Goal: Information Seeking & Learning: Find specific page/section

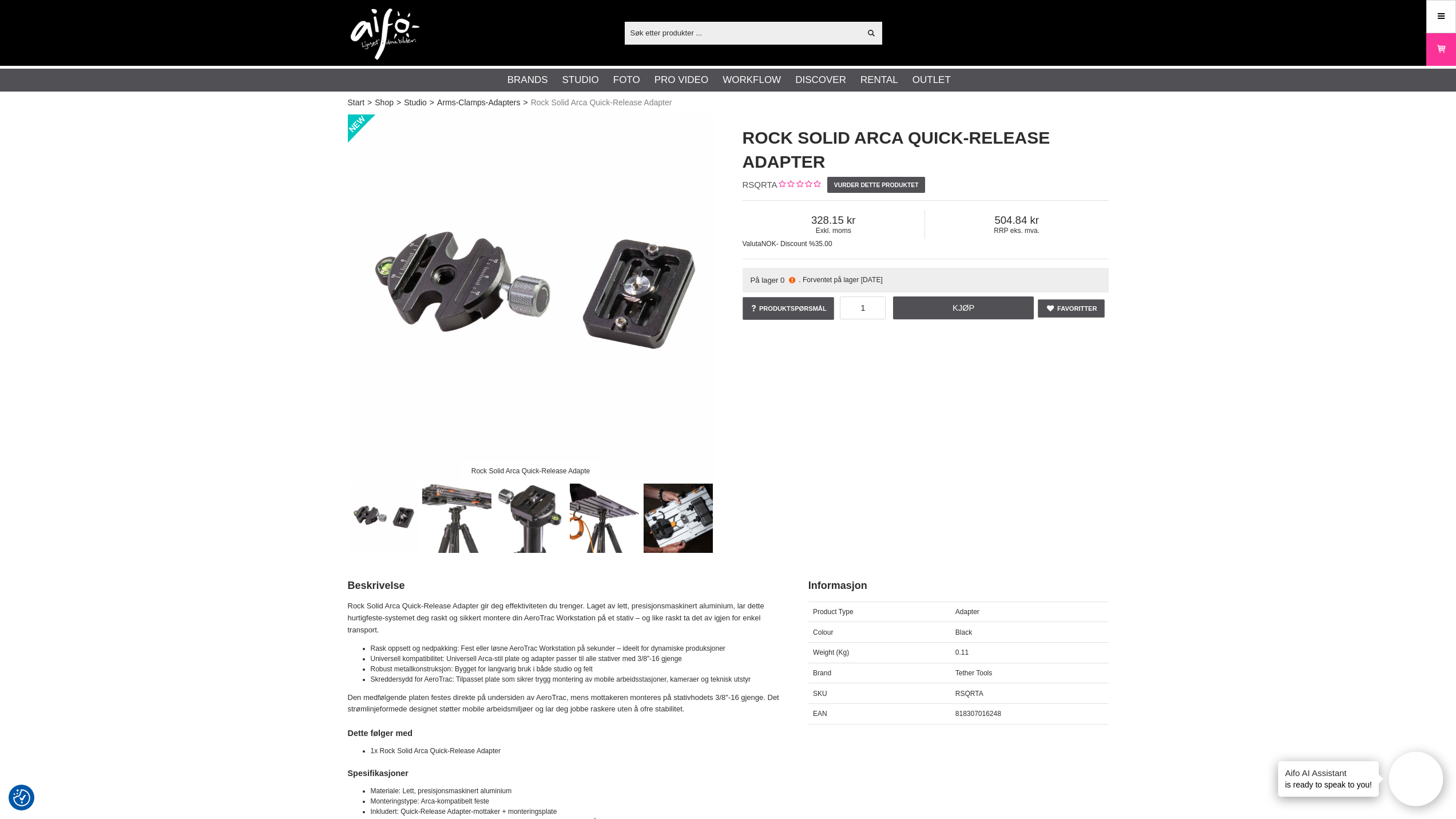
click at [689, 31] on input "text" at bounding box center [743, 32] width 236 height 17
paste input "ATWL"
type input "ATWL"
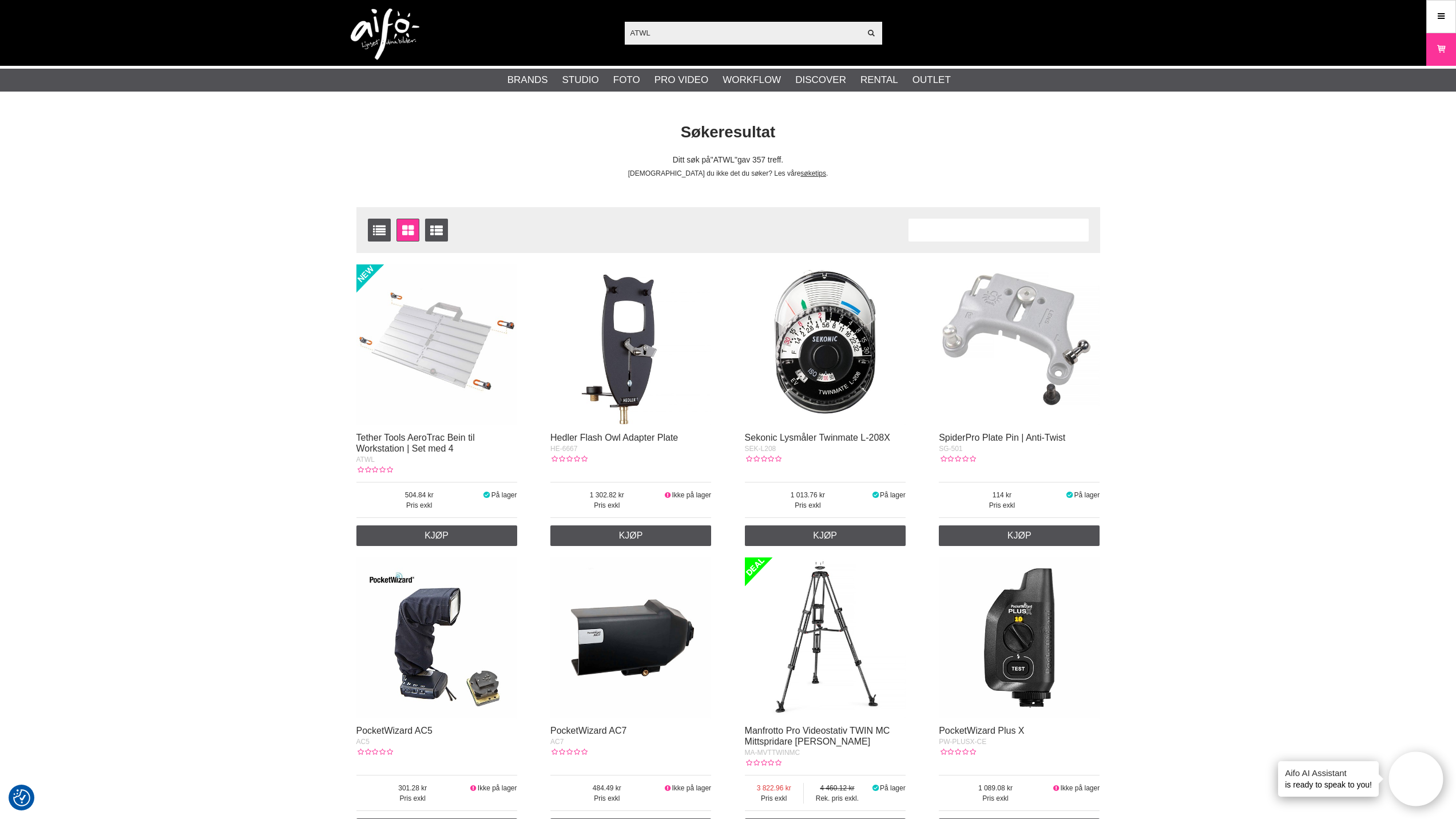
click at [425, 381] on img at bounding box center [437, 345] width 161 height 161
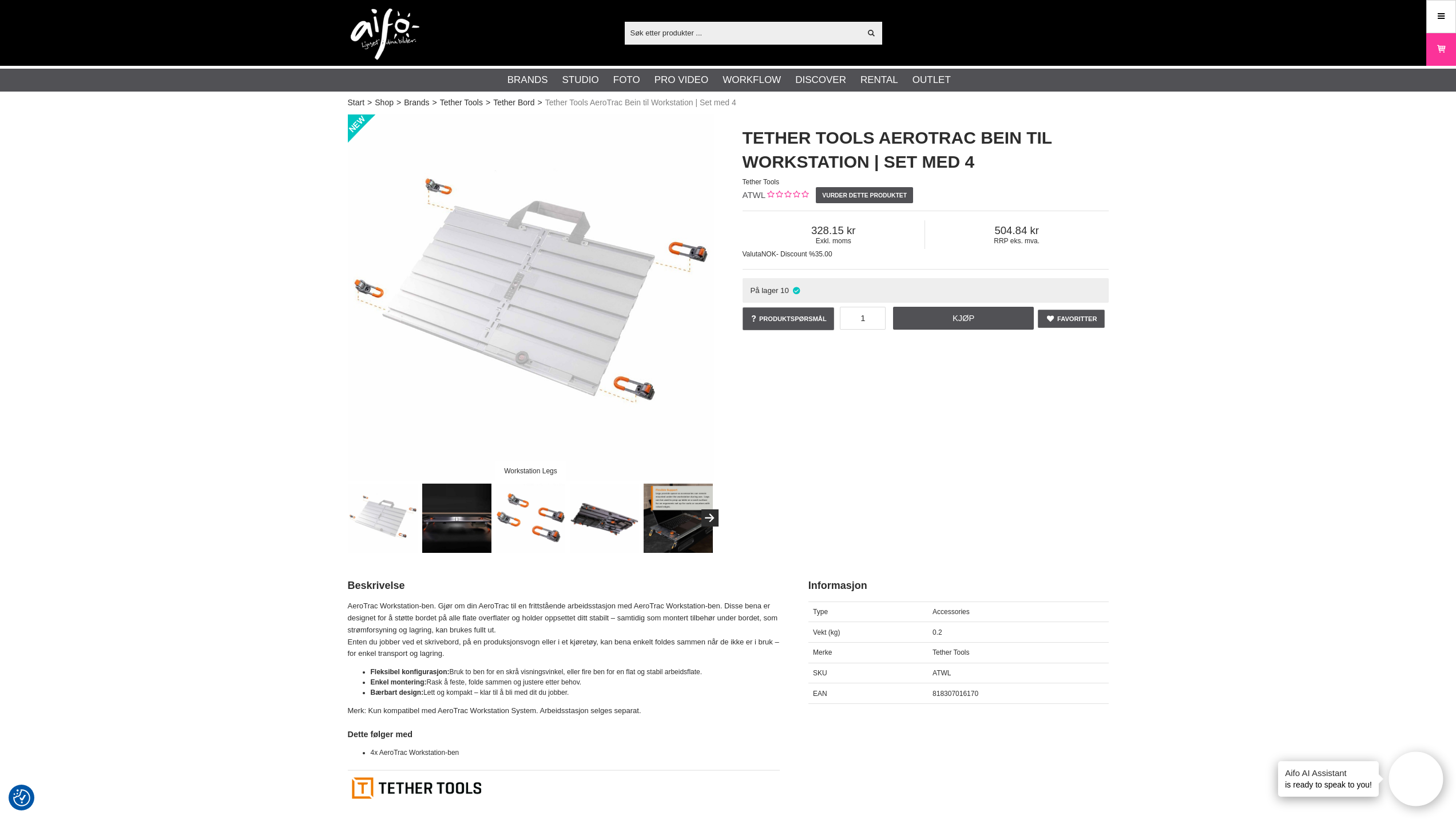
click at [650, 35] on input "text" at bounding box center [743, 32] width 236 height 17
paste input "ATVM"
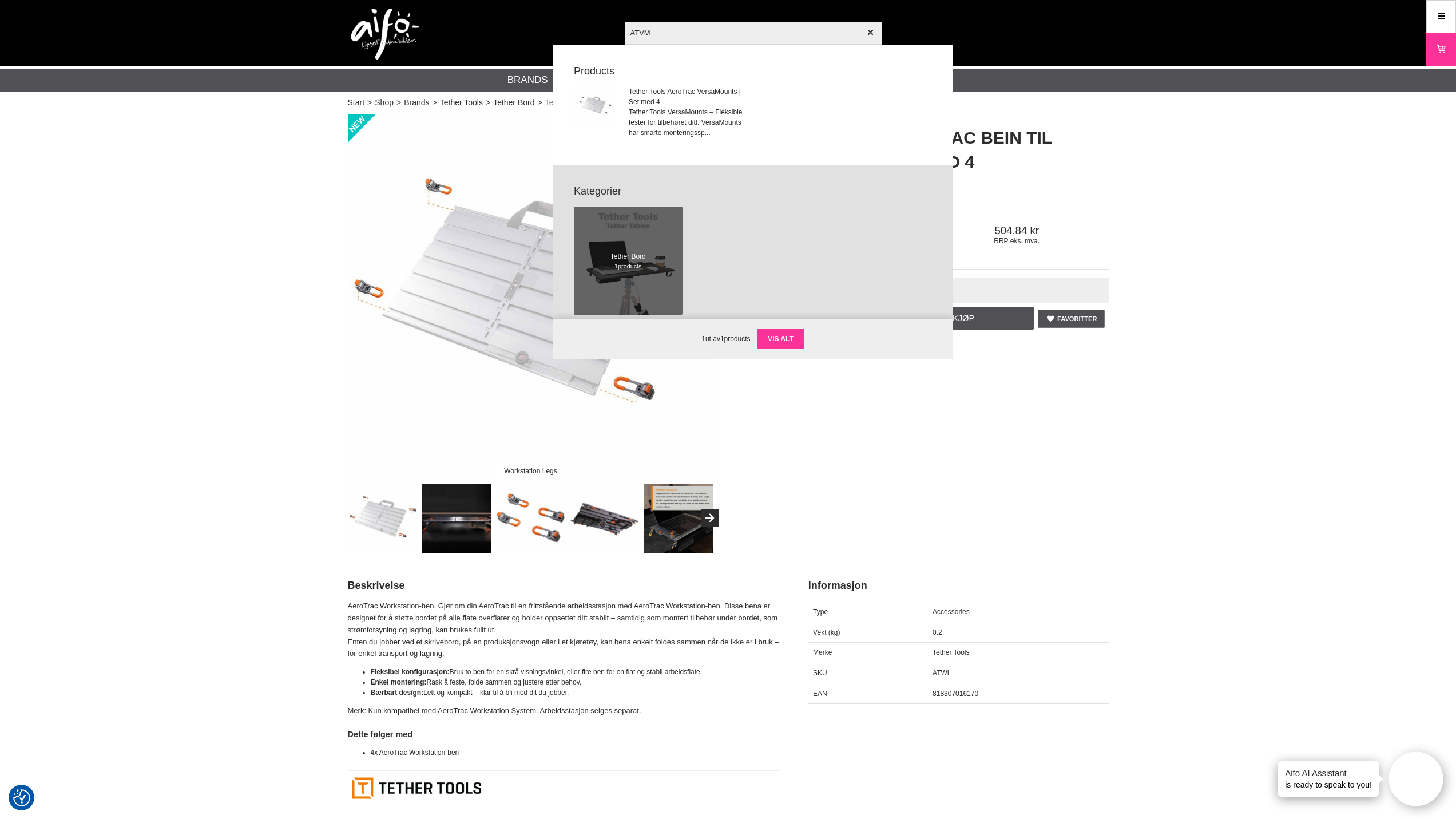
type input "ATVM"
click at [784, 333] on link "Vis alt" at bounding box center [781, 339] width 46 height 21
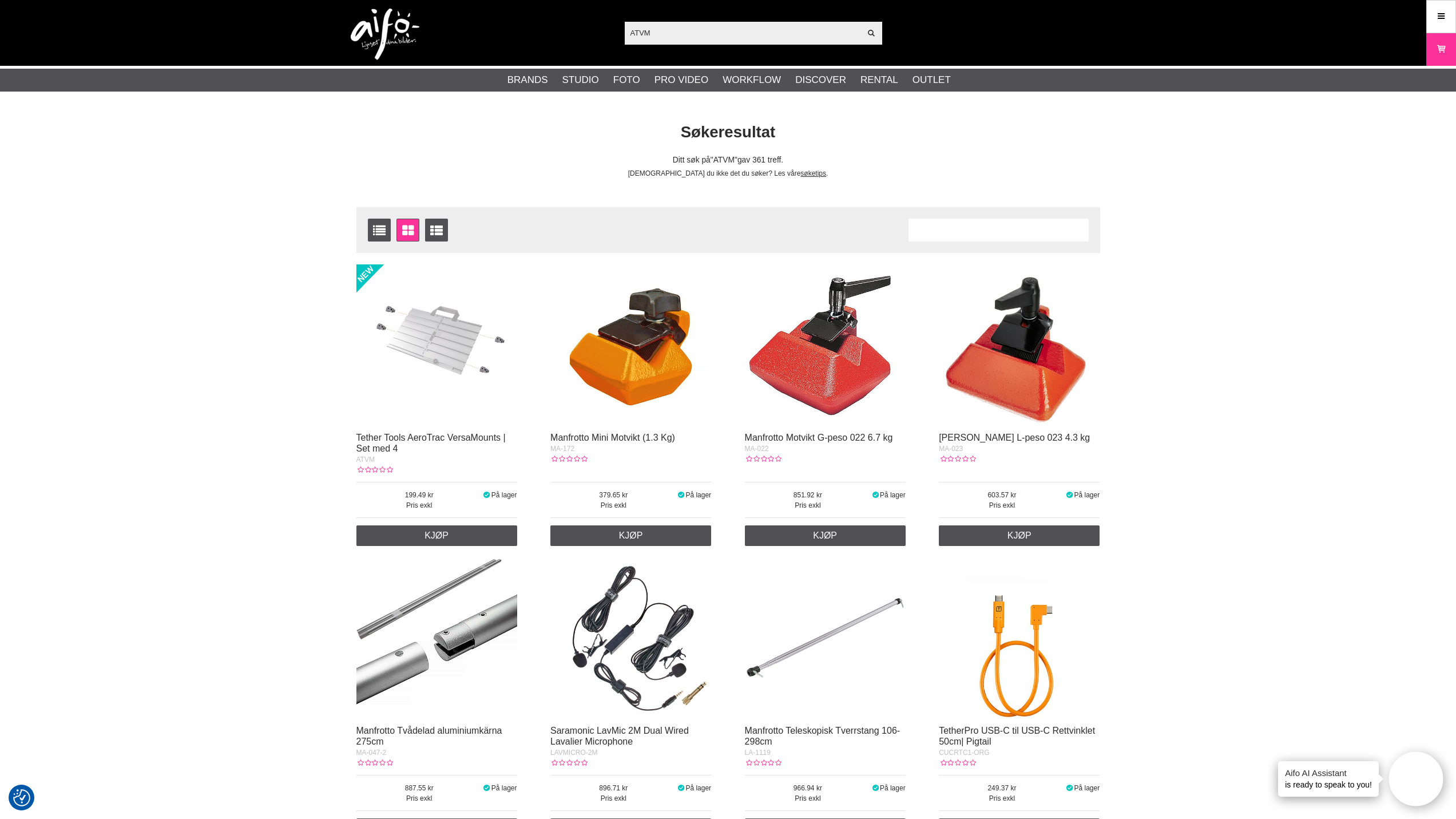
click at [440, 355] on img at bounding box center [437, 345] width 161 height 161
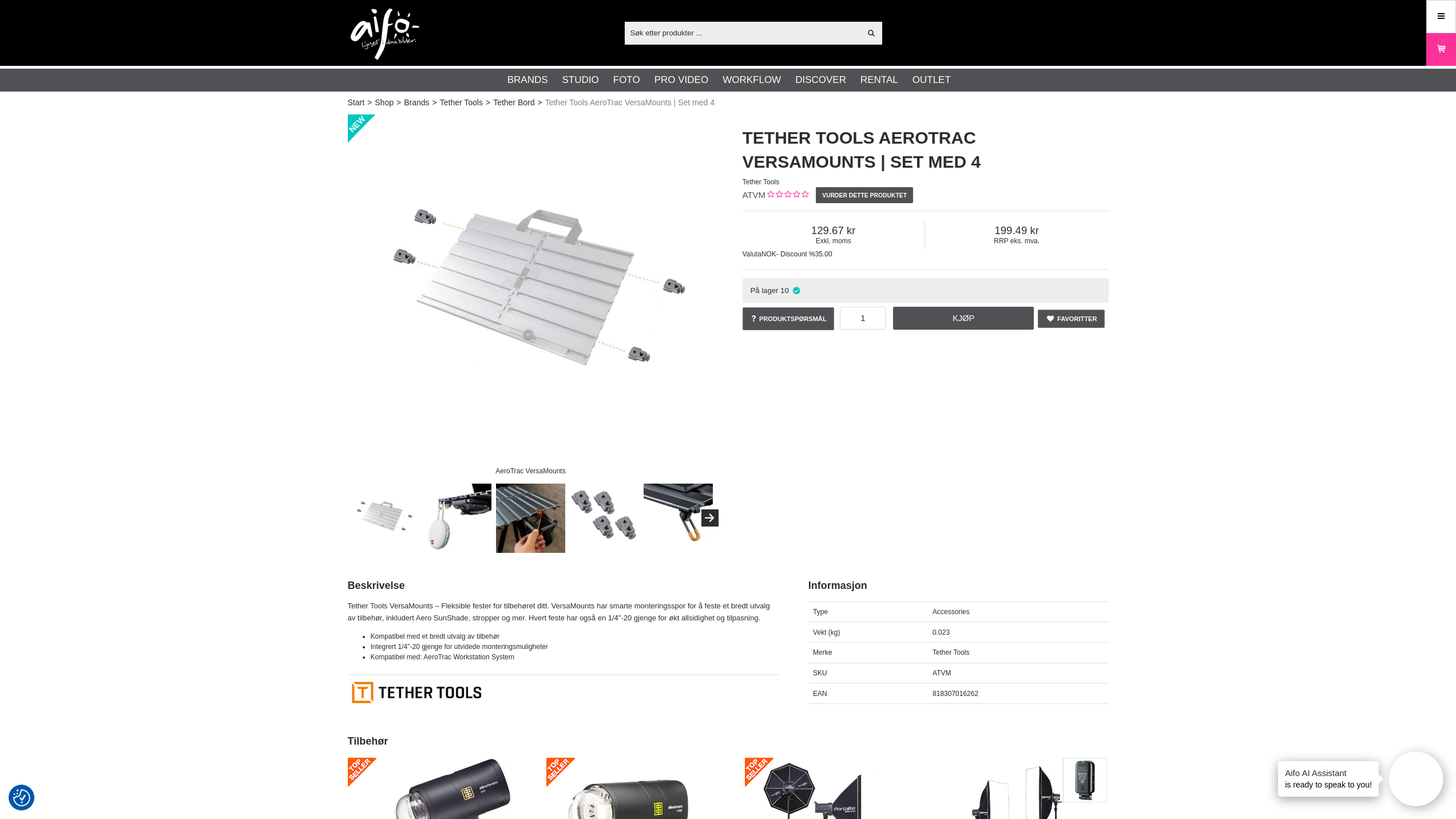
click at [694, 30] on input "text" at bounding box center [743, 32] width 236 height 17
paste input "ATTS"
type input "ATTS"
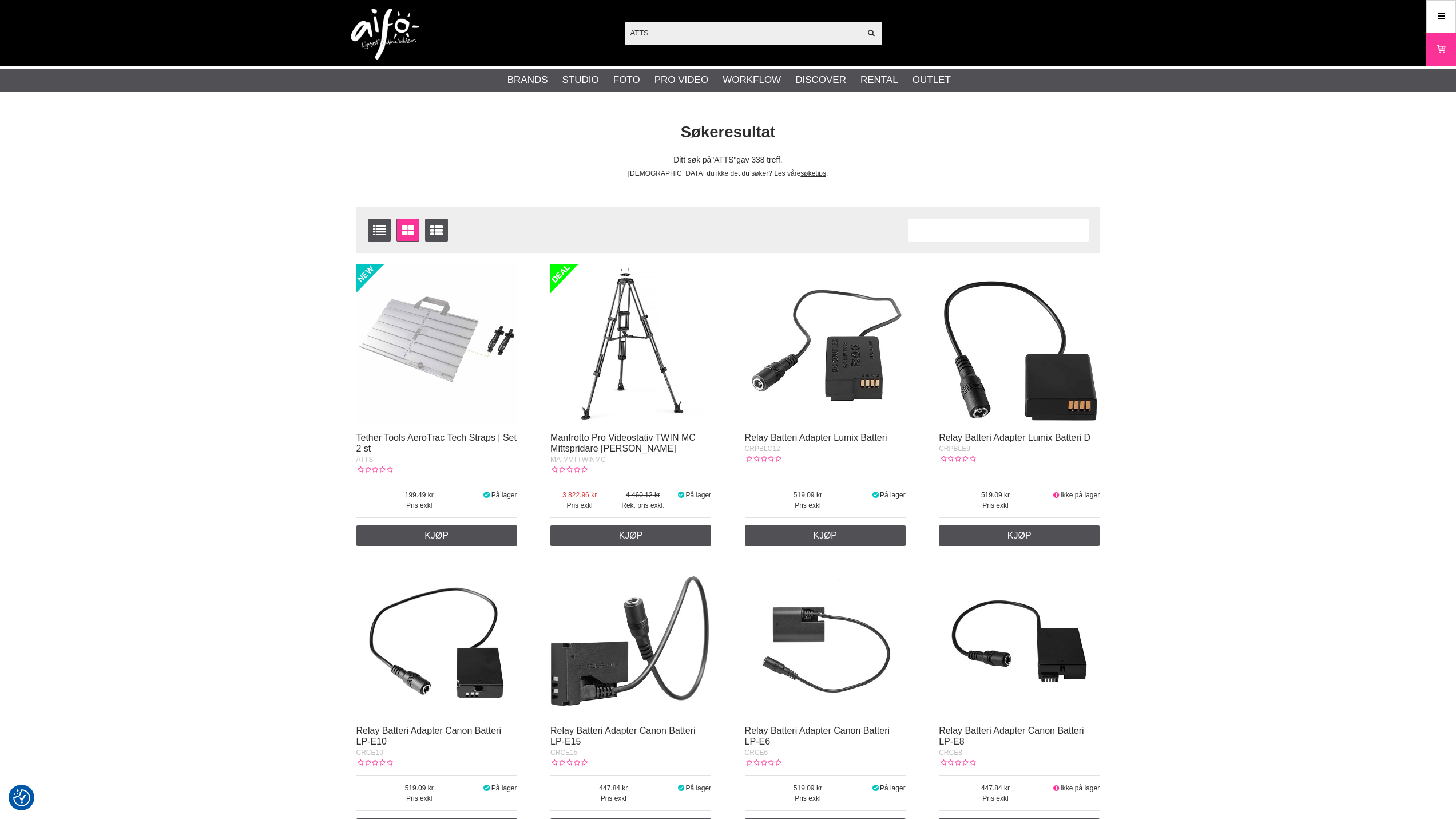
click at [426, 388] on img at bounding box center [437, 345] width 161 height 161
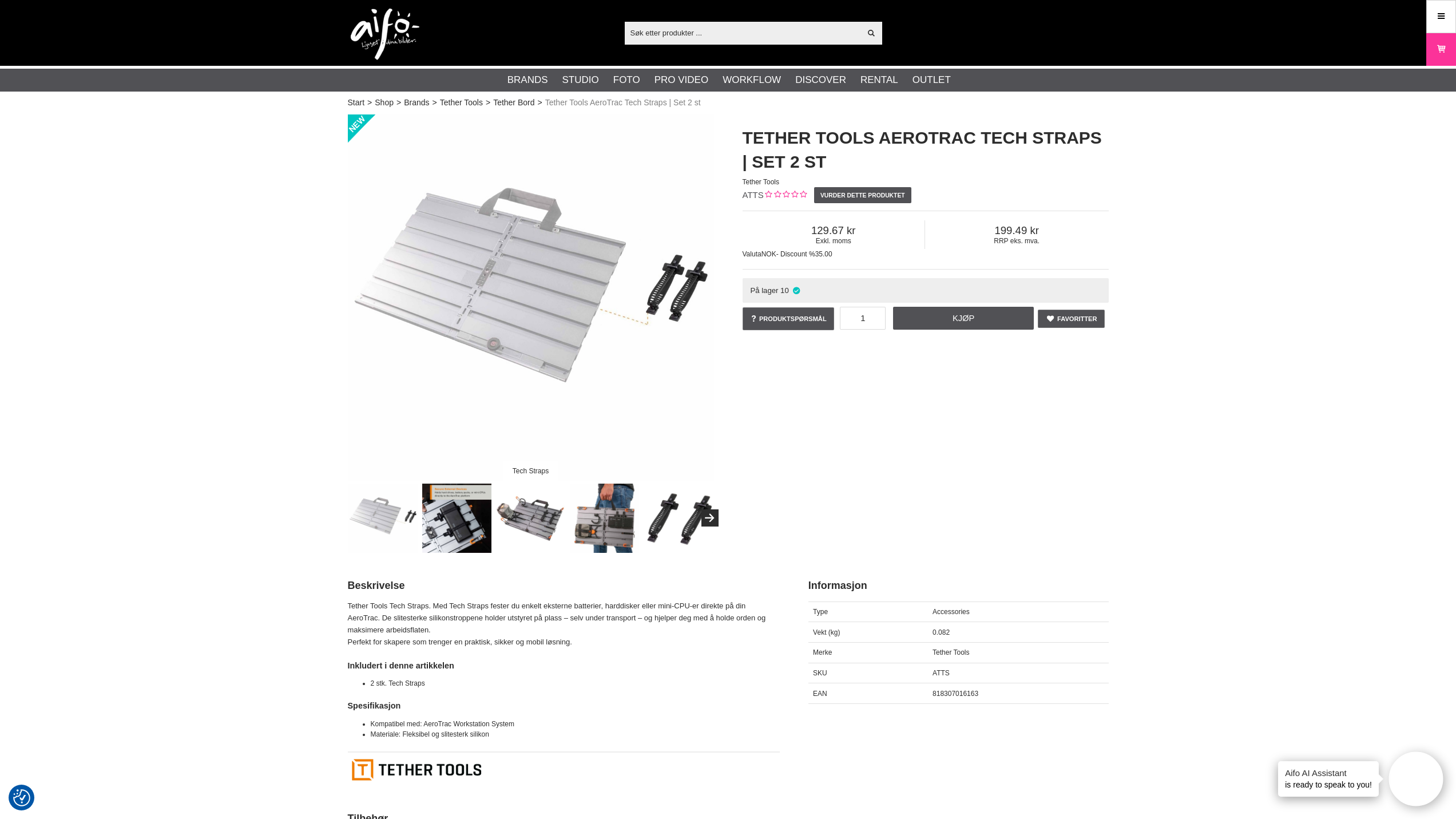
click at [645, 33] on input "text" at bounding box center [743, 32] width 236 height 17
paste input "ATTC"
type input "ATTC"
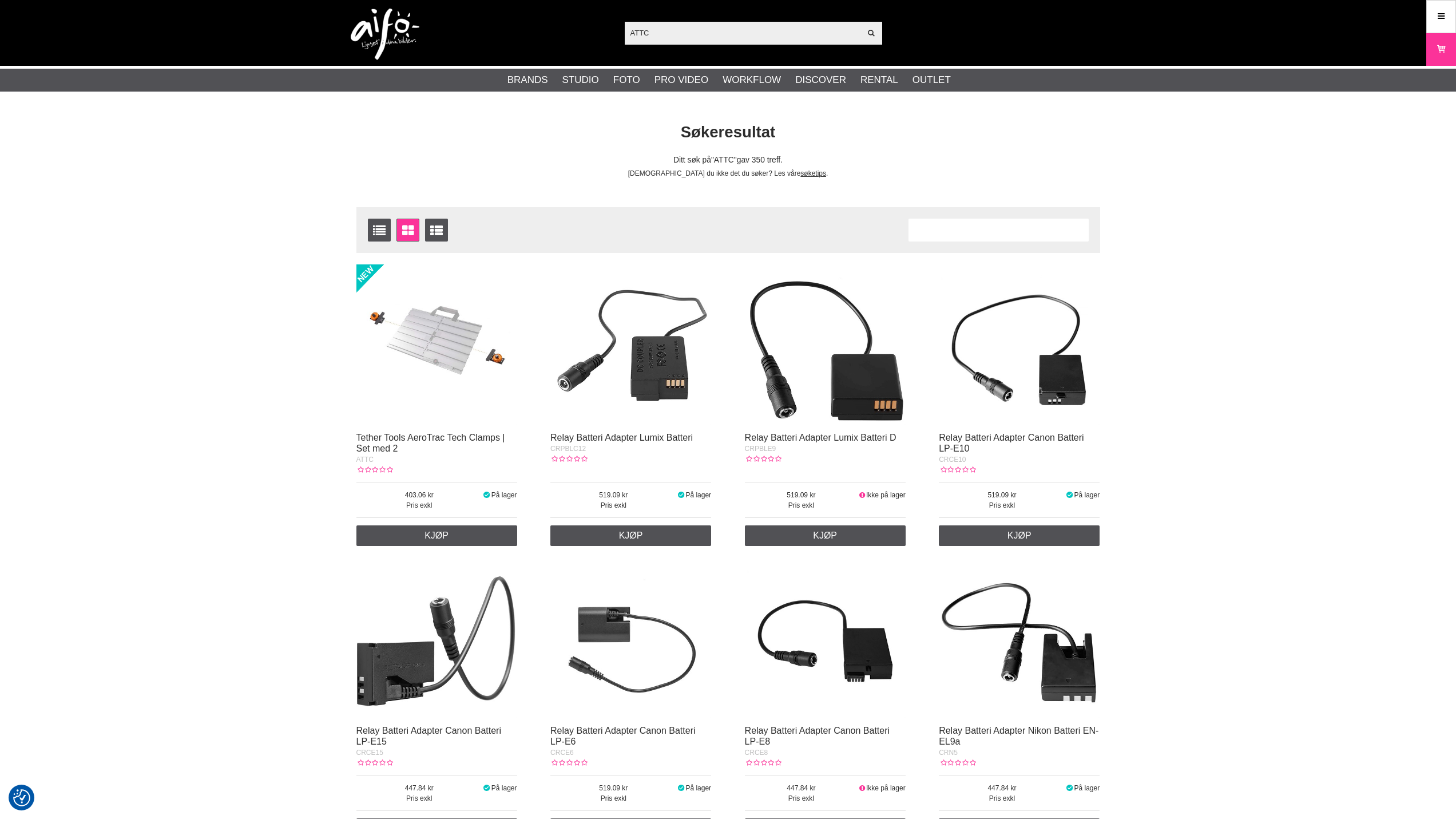
click at [428, 358] on img at bounding box center [437, 345] width 161 height 161
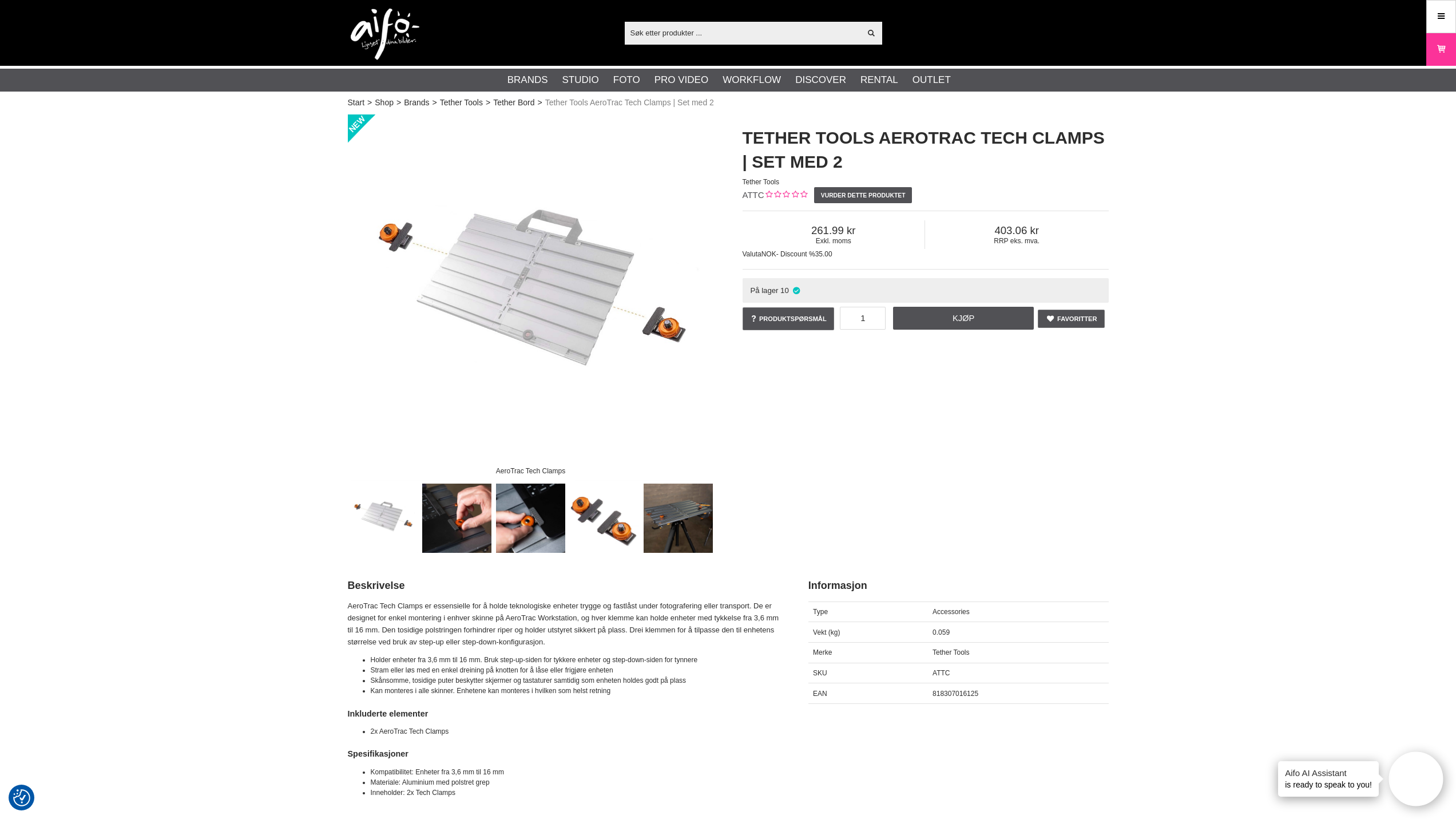
click at [645, 29] on input "text" at bounding box center [743, 32] width 236 height 17
paste input "ATRH"
type input "ATRH"
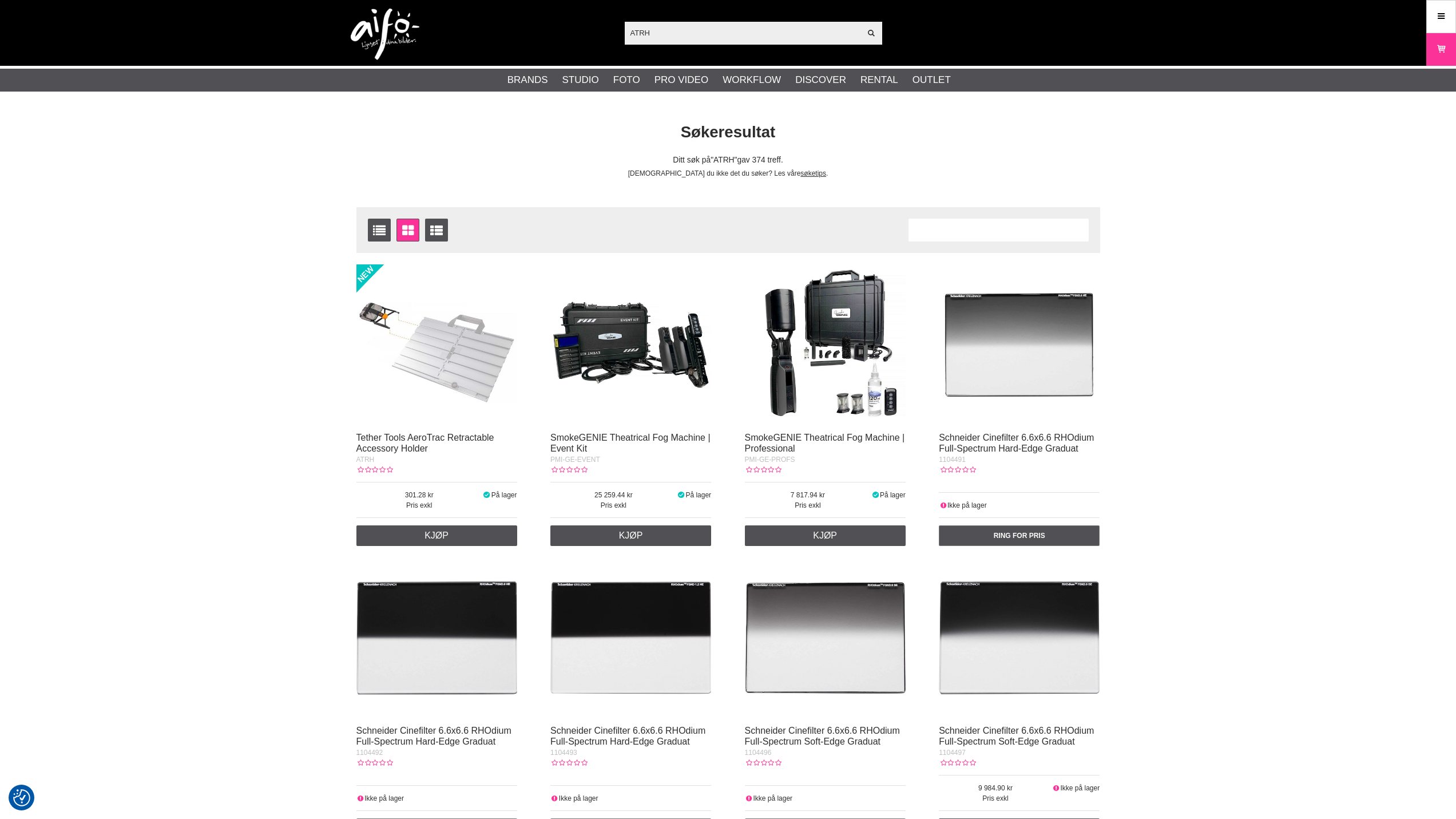
click at [462, 333] on img at bounding box center [437, 345] width 161 height 161
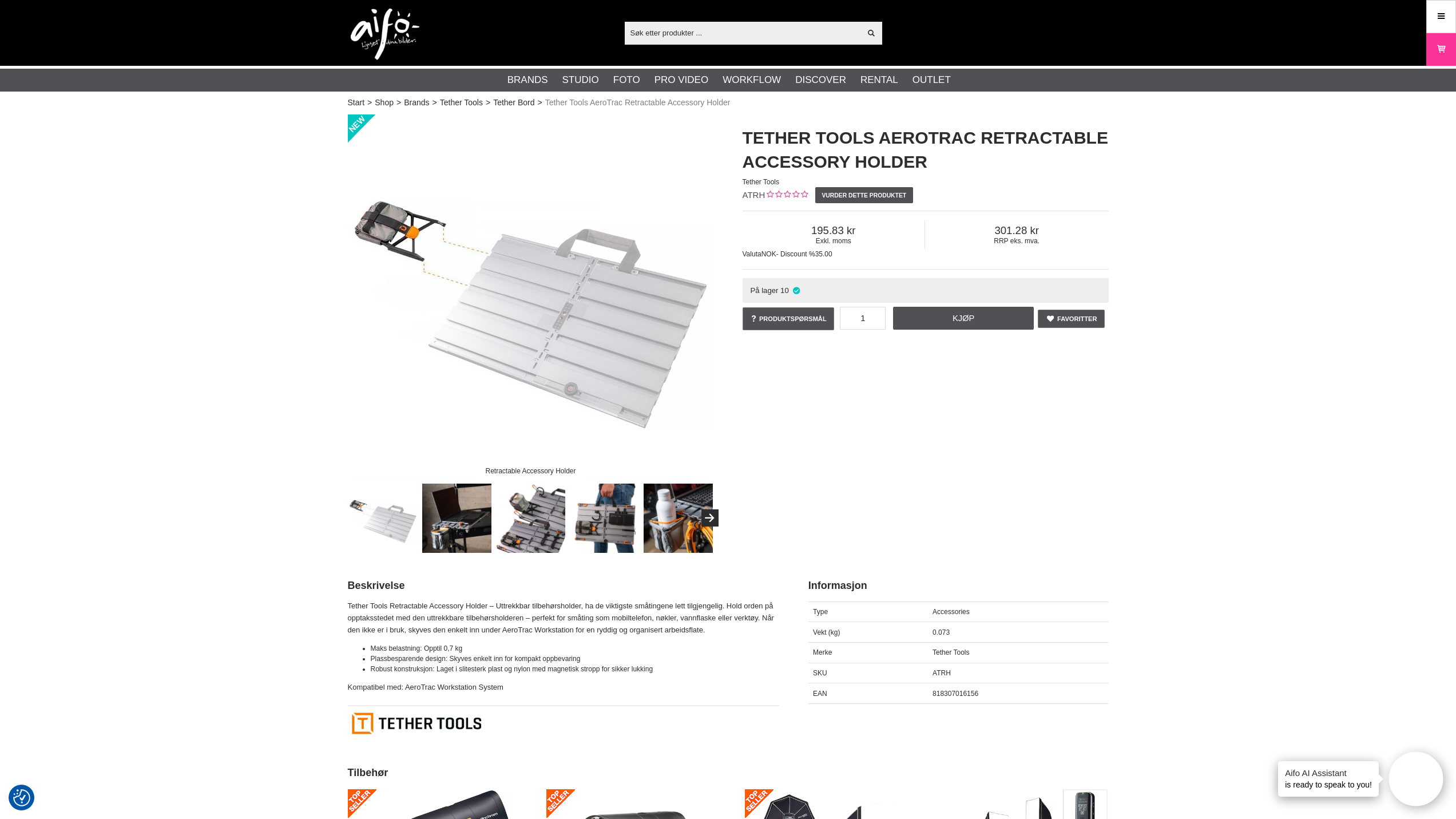
click at [640, 38] on input "text" at bounding box center [743, 32] width 236 height 17
paste input "ATQ20-3"
type input "ATQ20-3"
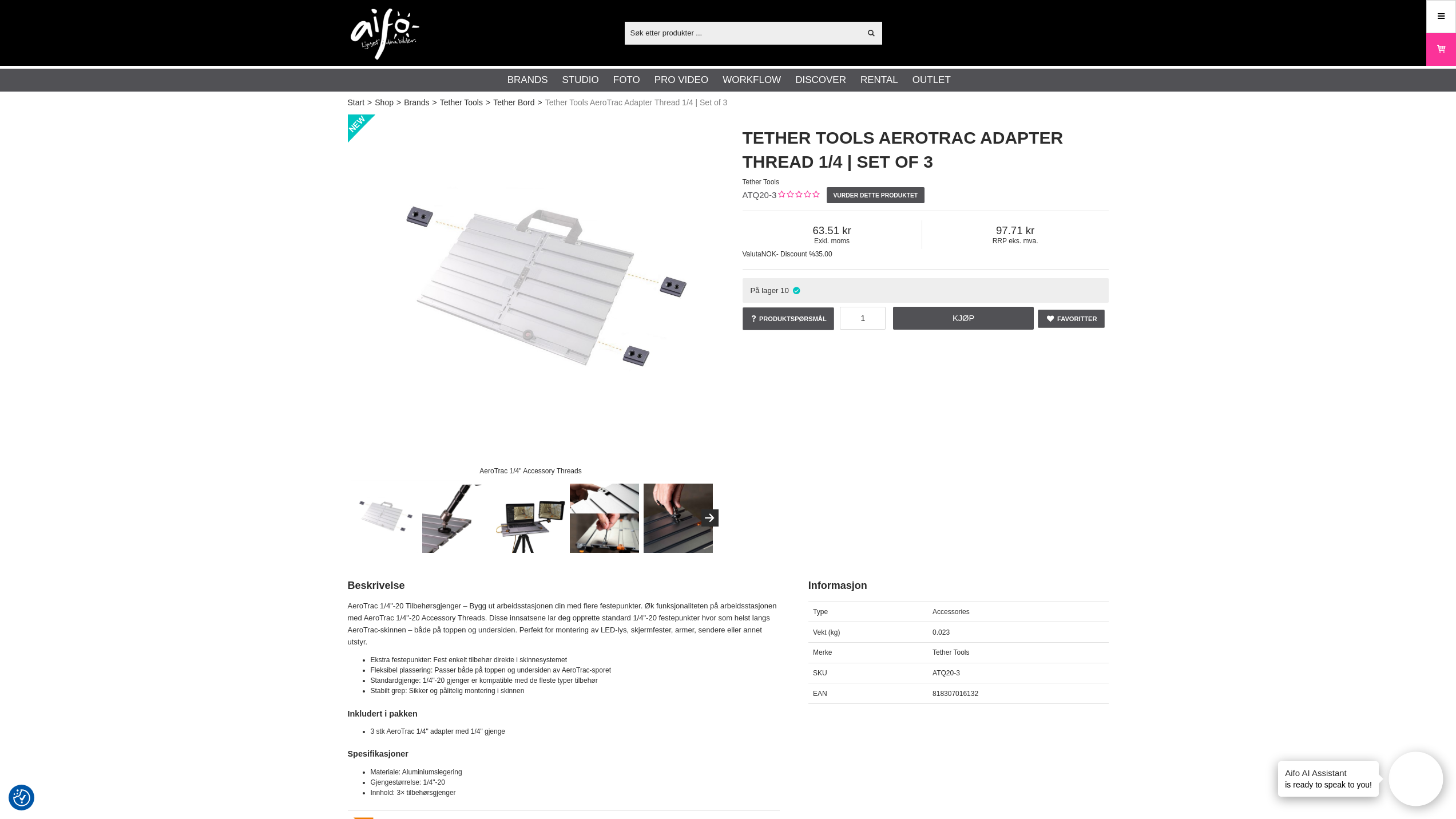
click at [661, 36] on input "text" at bounding box center [743, 32] width 236 height 17
paste input "ATHOOK-2"
type input "ATHOOK-2"
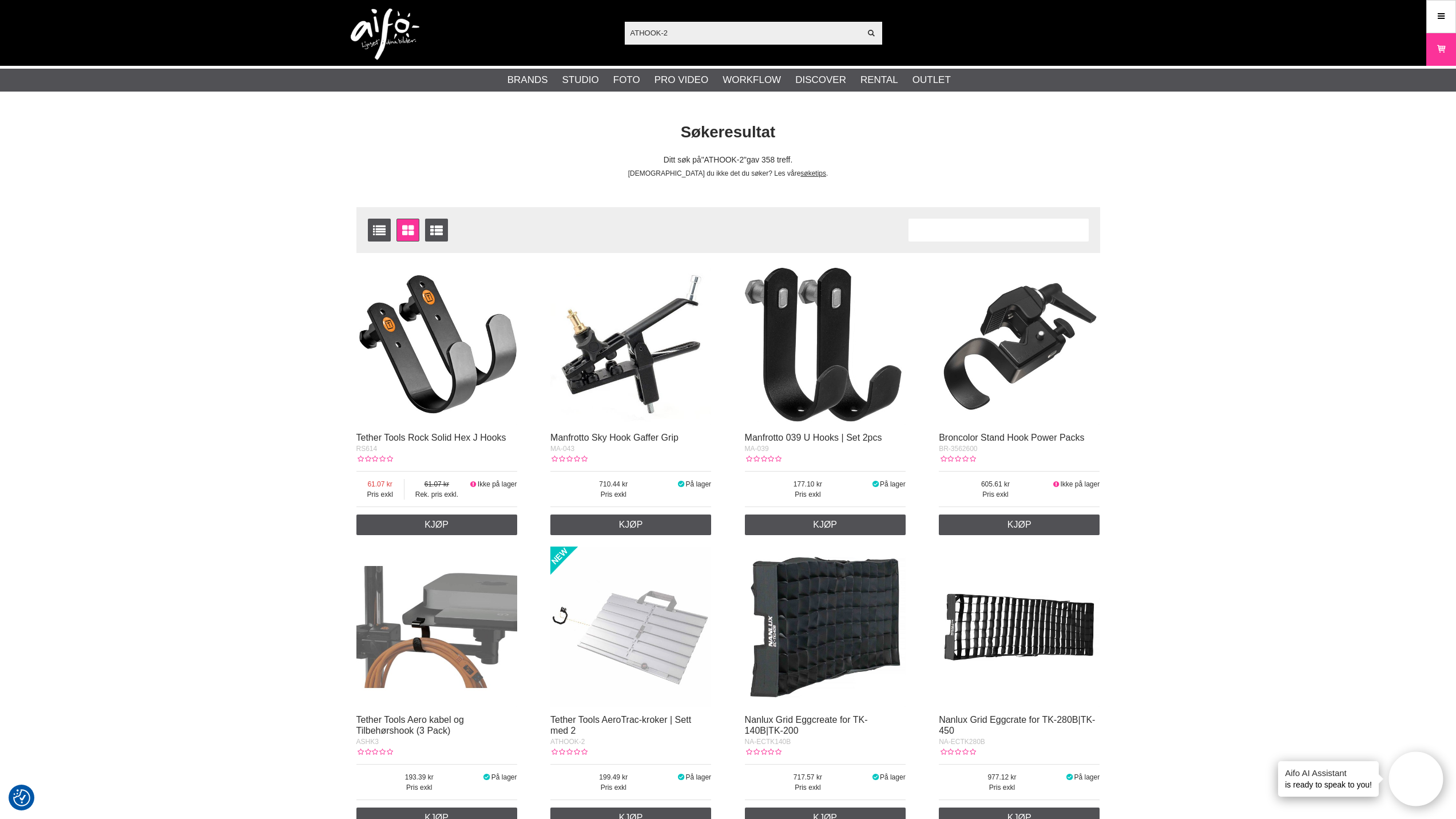
click at [643, 652] on img at bounding box center [631, 627] width 161 height 161
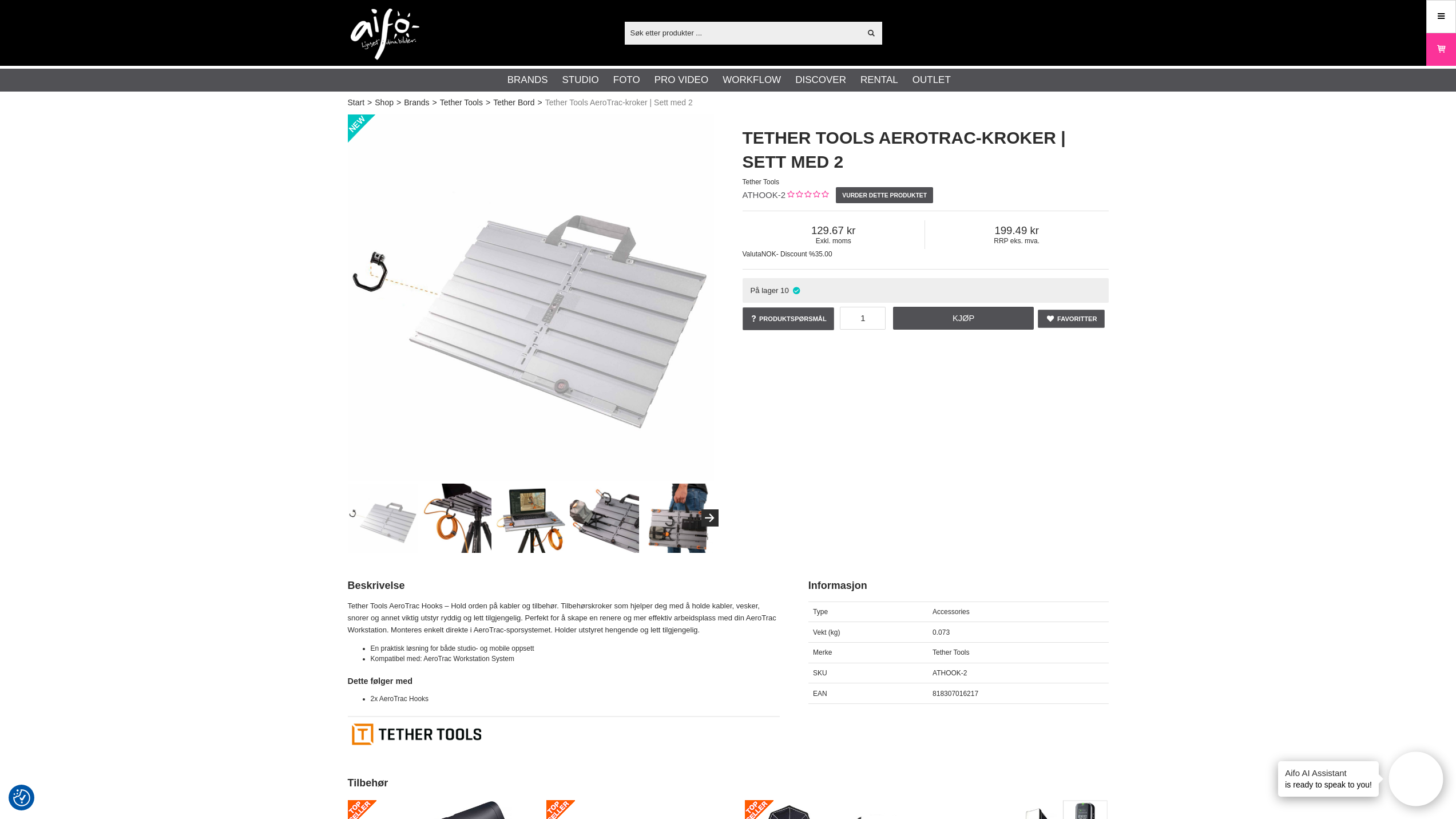
click at [645, 32] on input "text" at bounding box center [743, 32] width 236 height 17
paste input "ATHAND"
type input "ATHAND"
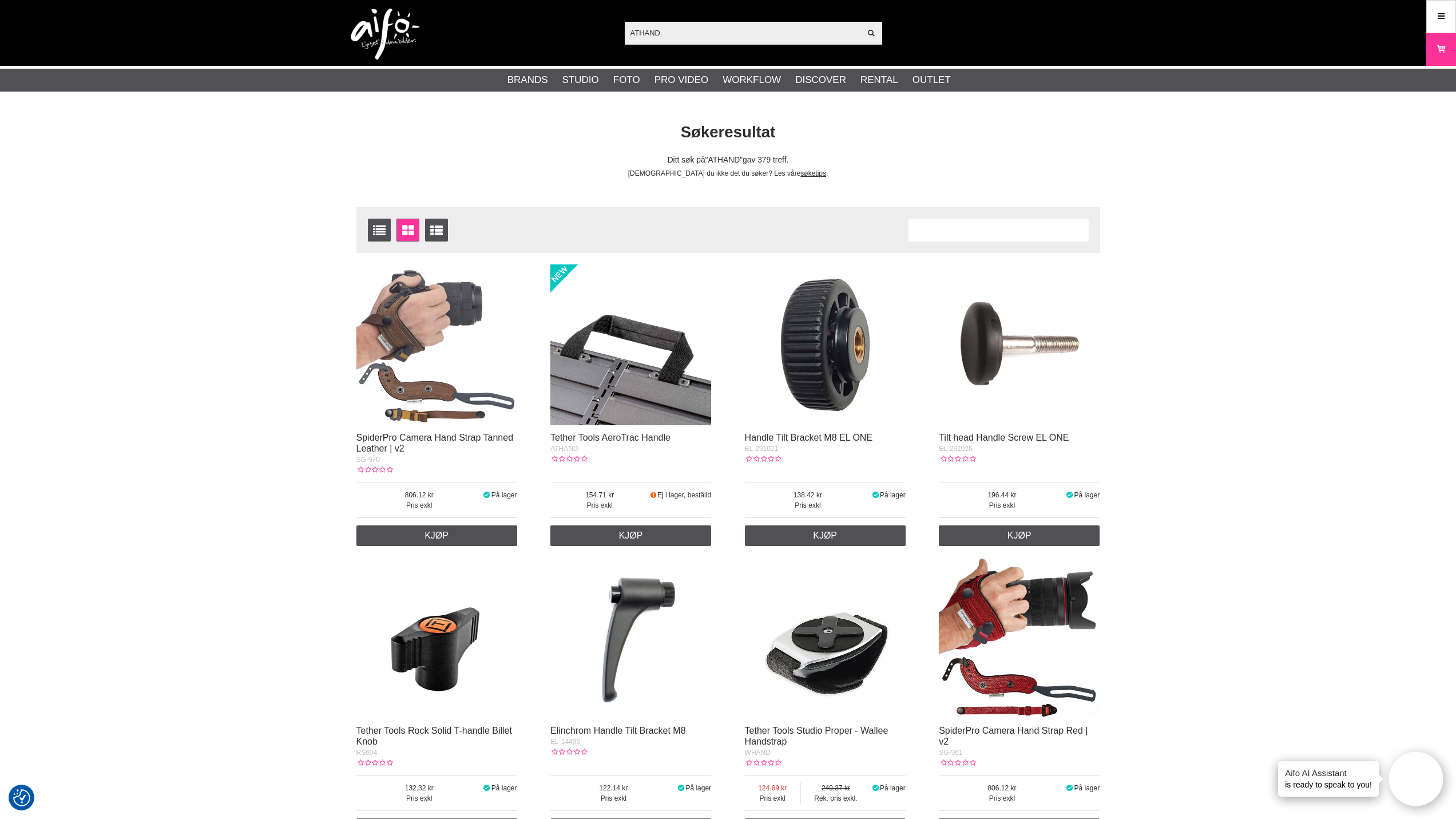
click at [600, 339] on img at bounding box center [631, 345] width 161 height 161
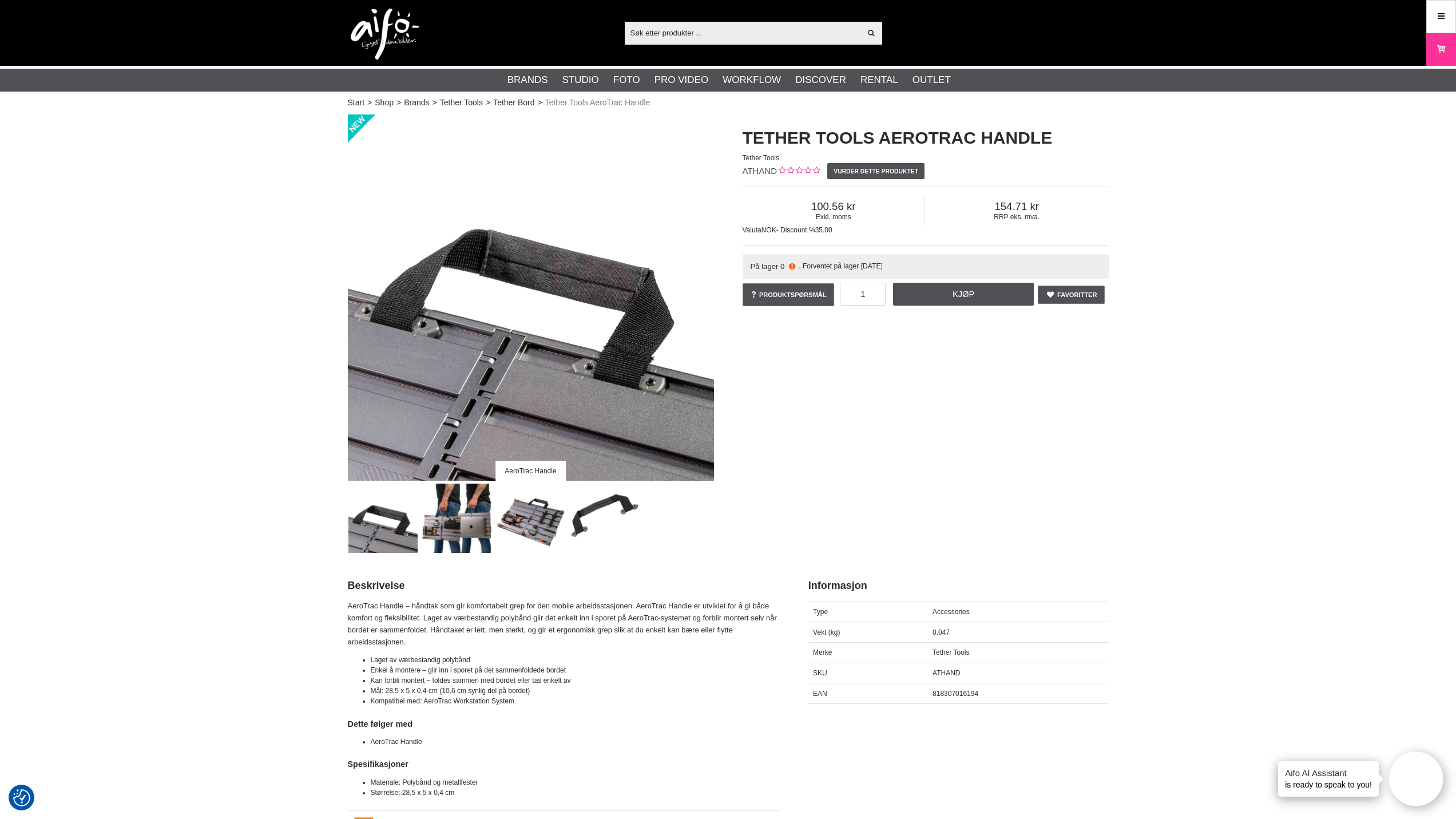
click at [640, 34] on input "text" at bounding box center [743, 32] width 236 height 17
paste input "ATCT"
type input "ATCT"
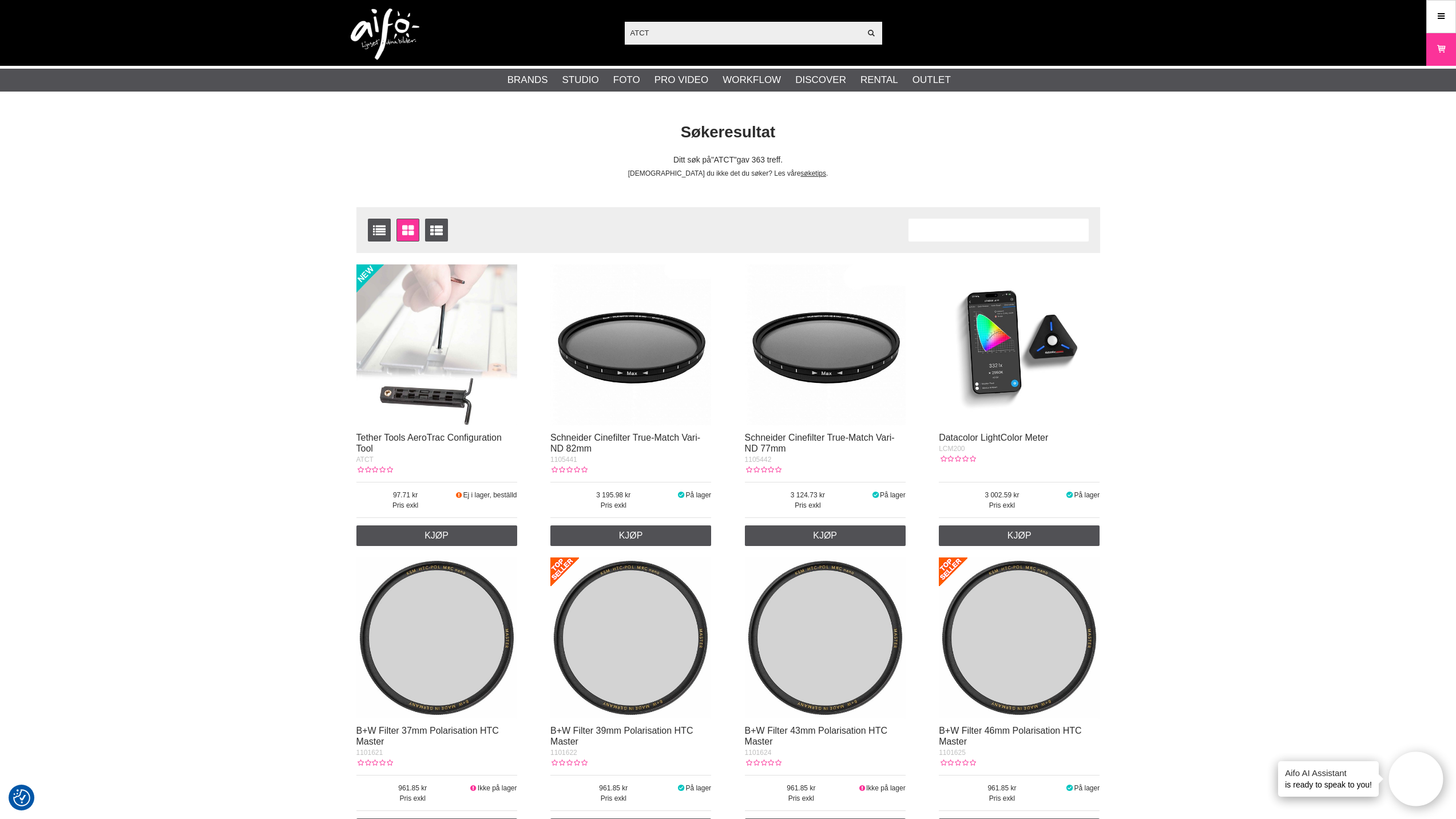
click at [444, 364] on img at bounding box center [437, 345] width 161 height 161
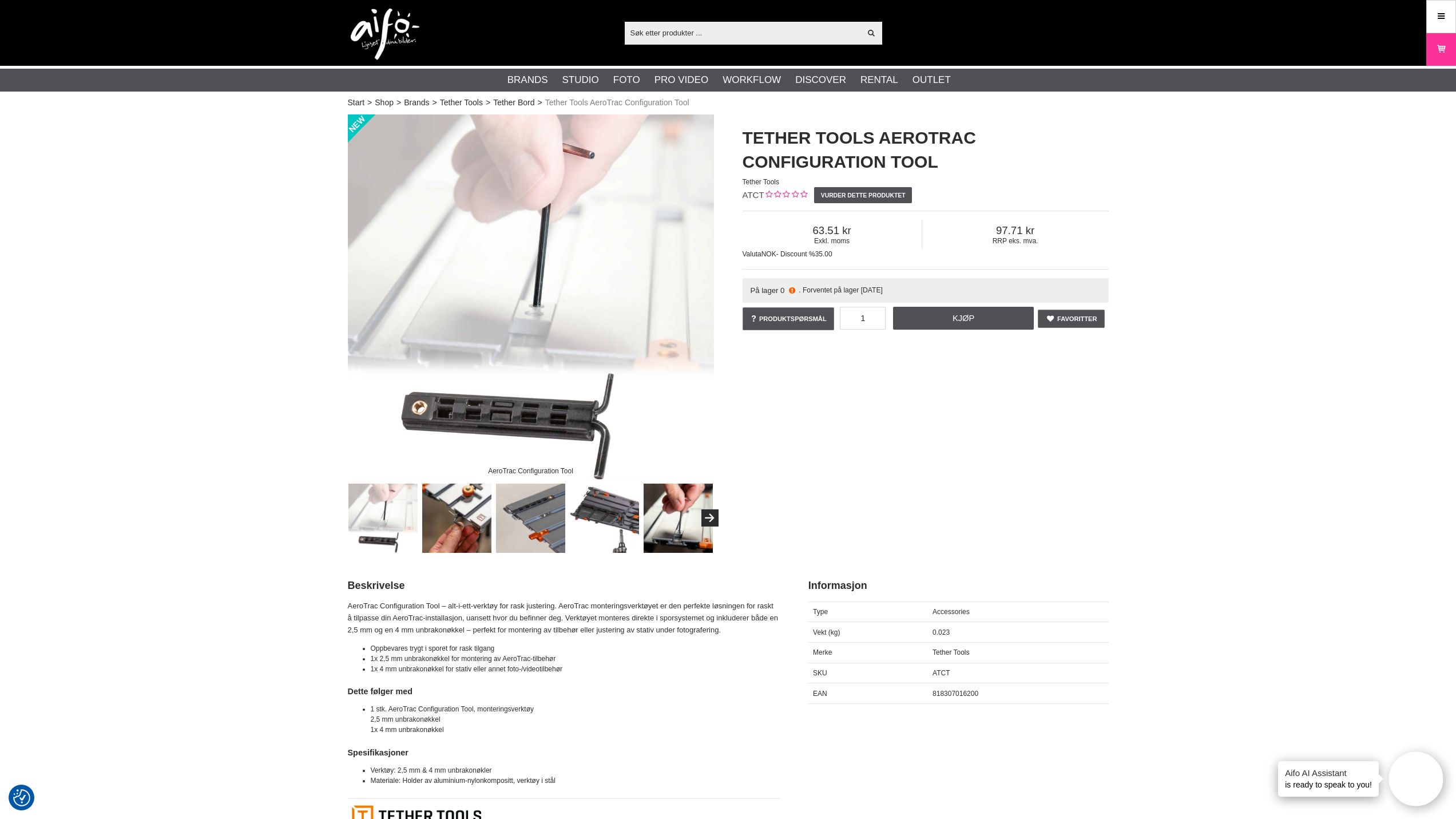
click at [634, 31] on input "text" at bounding box center [743, 32] width 236 height 17
paste input "ATAT"
type input "ATAT"
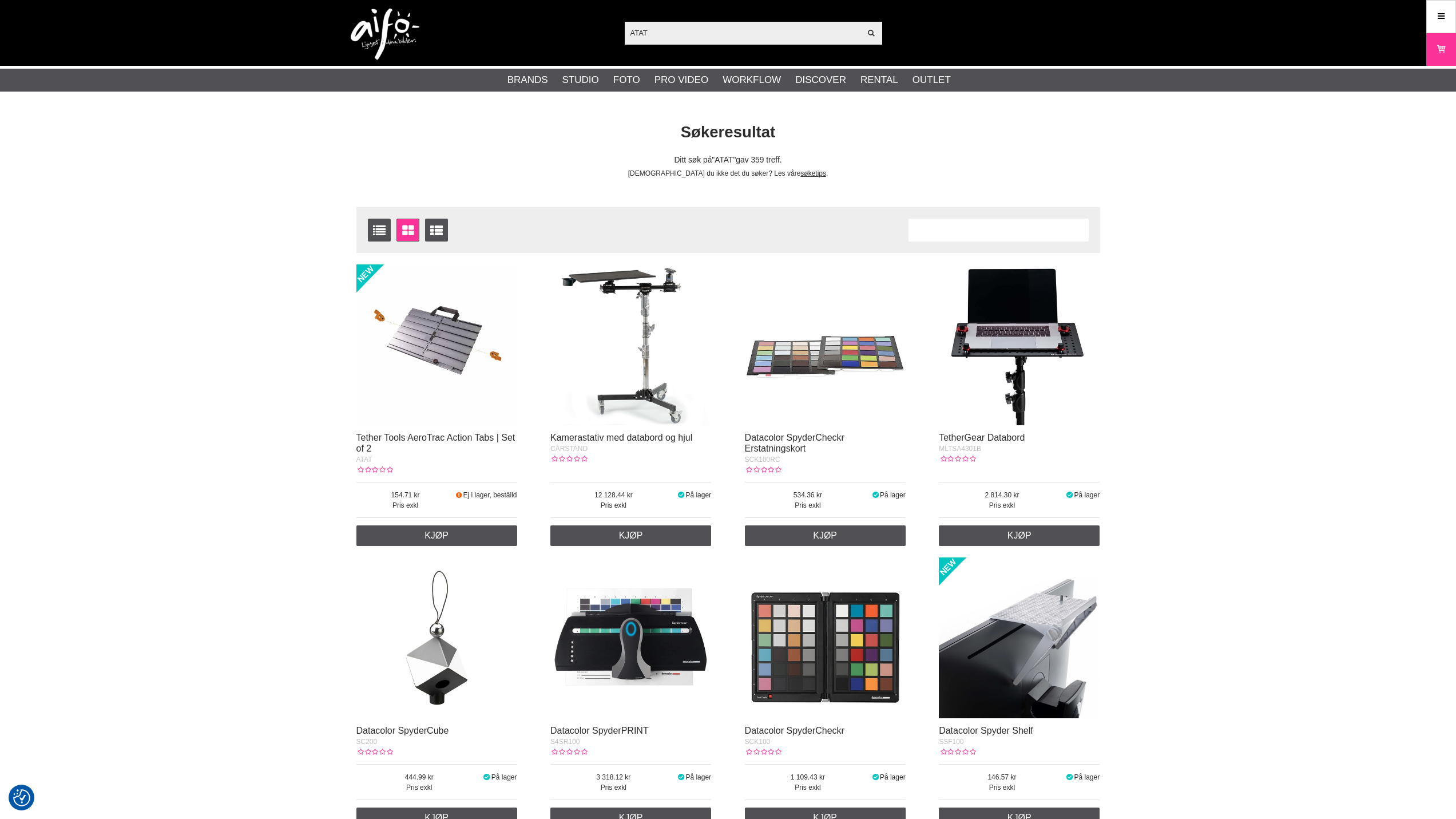
click at [429, 385] on img at bounding box center [437, 345] width 161 height 161
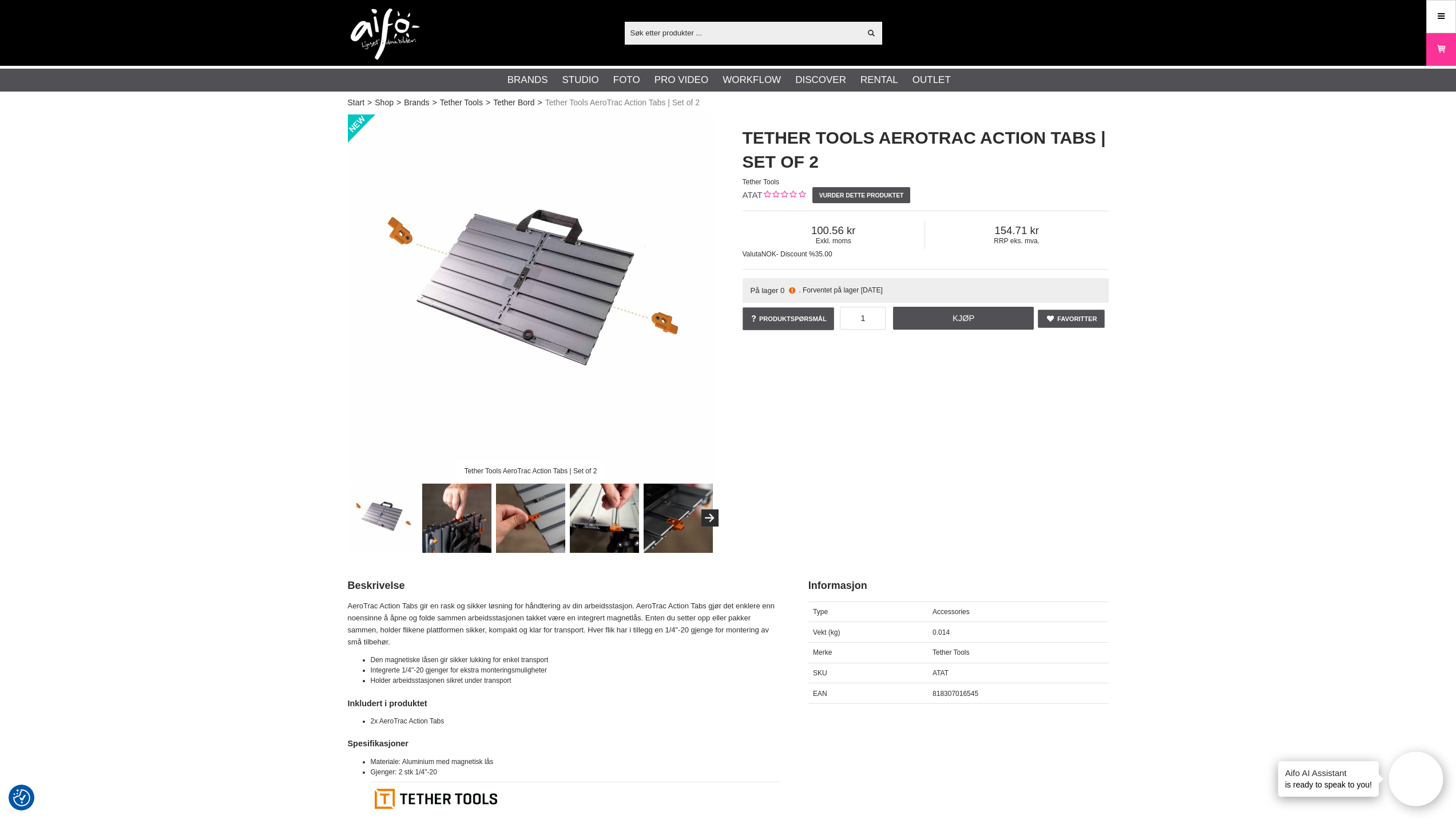
click at [636, 34] on input "text" at bounding box center [743, 32] width 236 height 17
paste input "AT38-3"
type input "AT38-3"
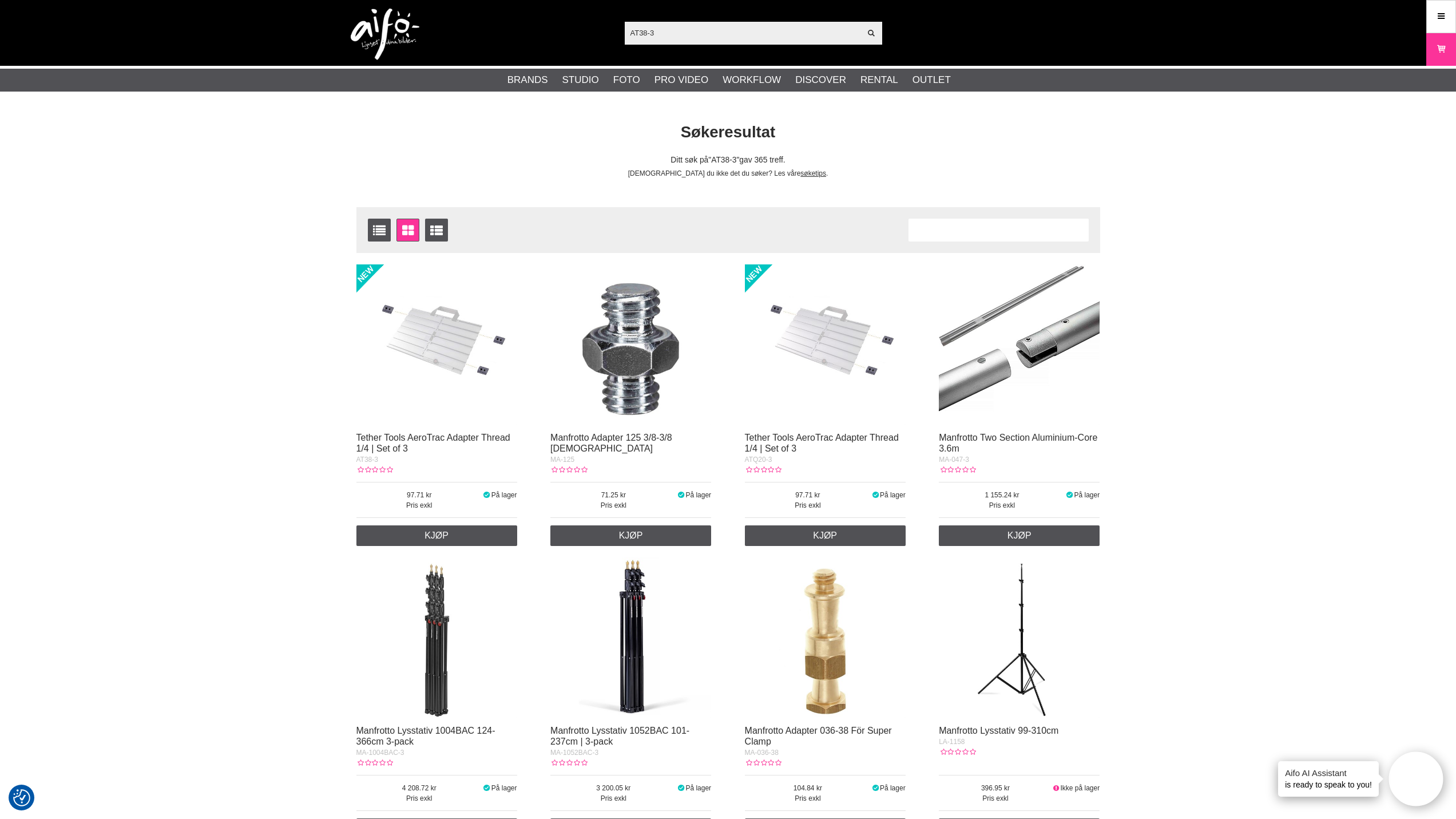
click at [450, 334] on img at bounding box center [437, 345] width 161 height 161
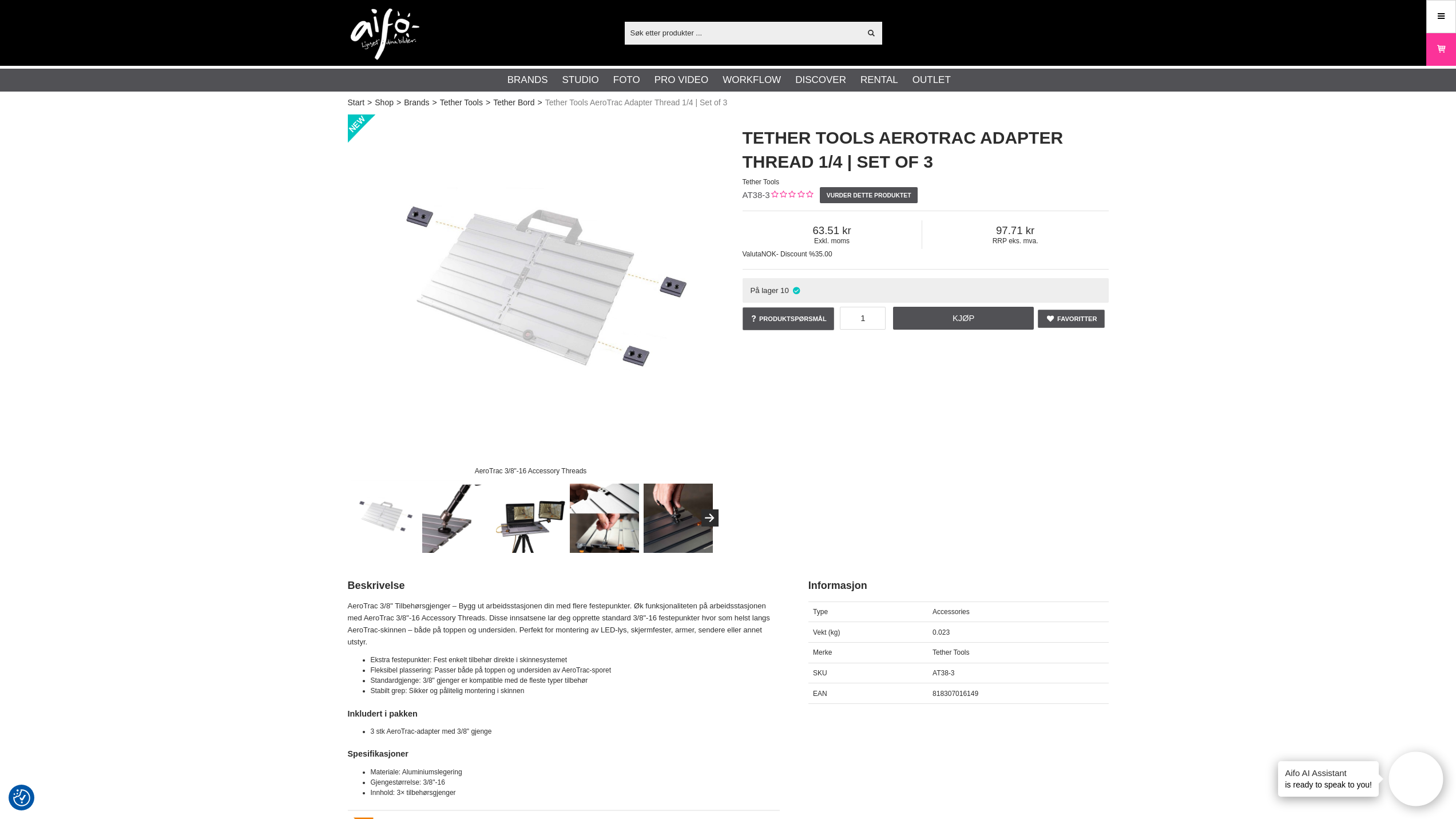
click at [662, 27] on input "text" at bounding box center [743, 32] width 236 height 17
paste input "RSQRTA"
type input "RSQRTA"
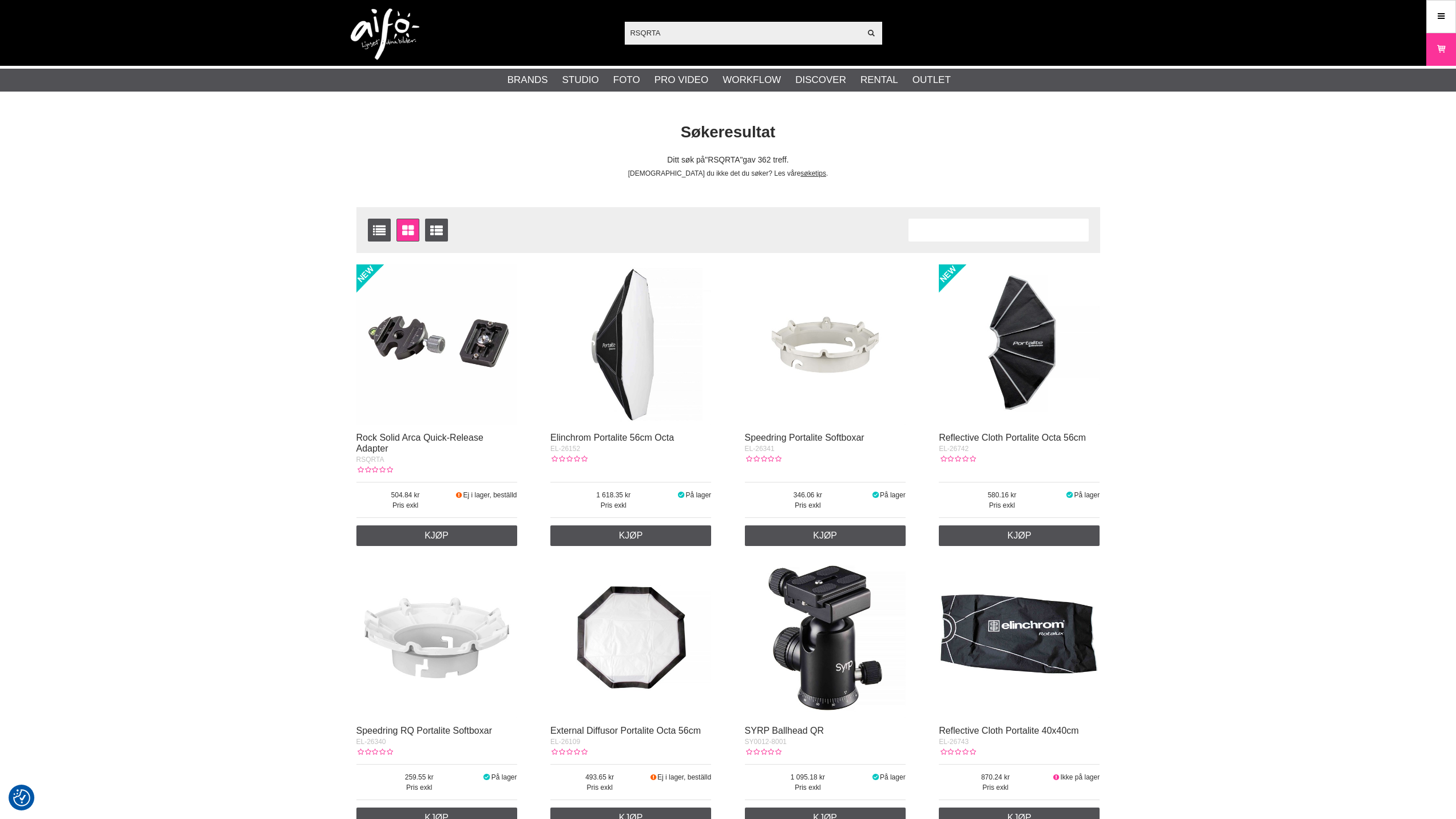
checkbox input "true"
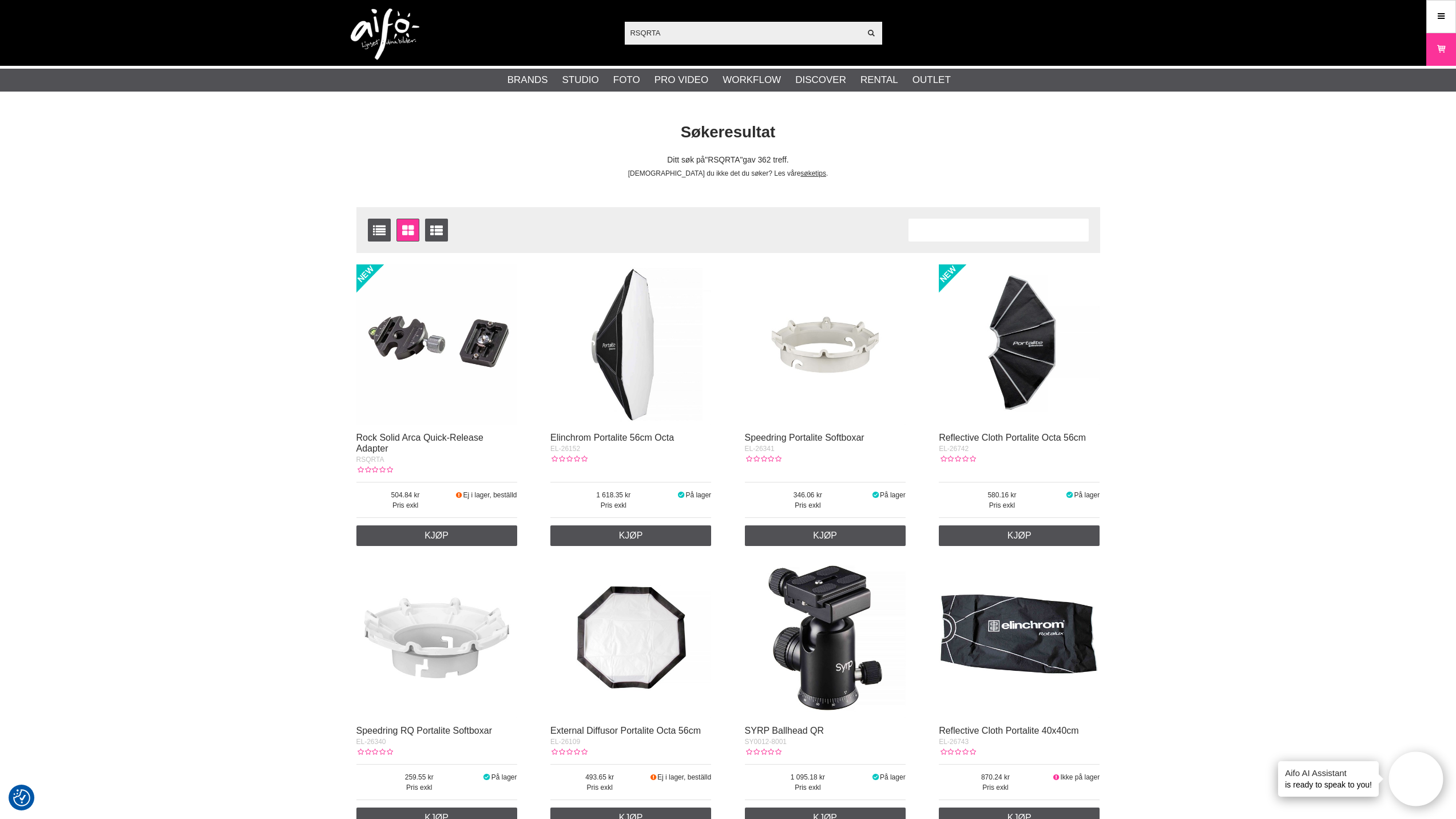
click at [447, 347] on img at bounding box center [437, 345] width 161 height 161
